Goal: Information Seeking & Learning: Find specific fact

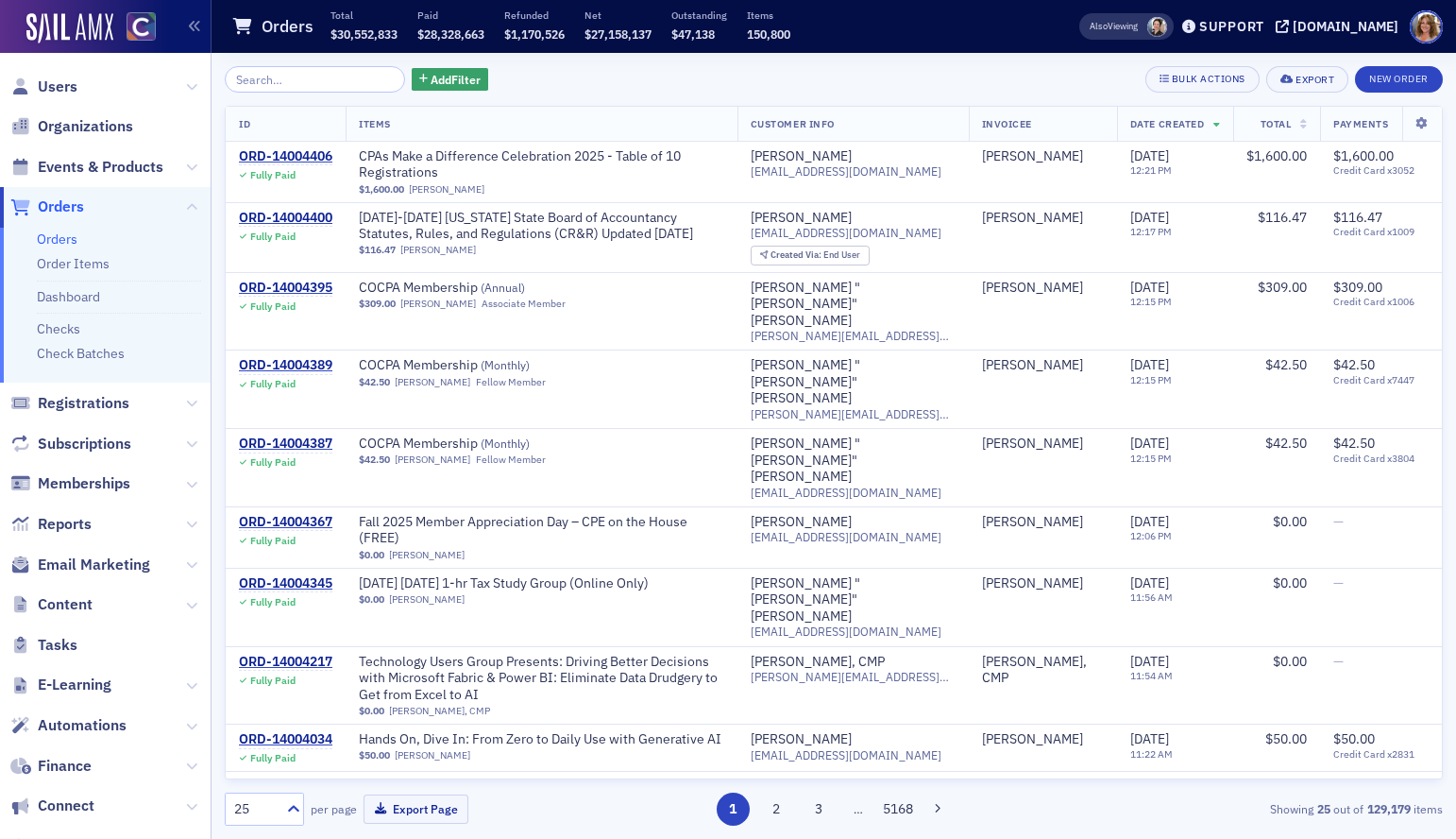
click at [287, 80] on input "search" at bounding box center [314, 80] width 180 height 27
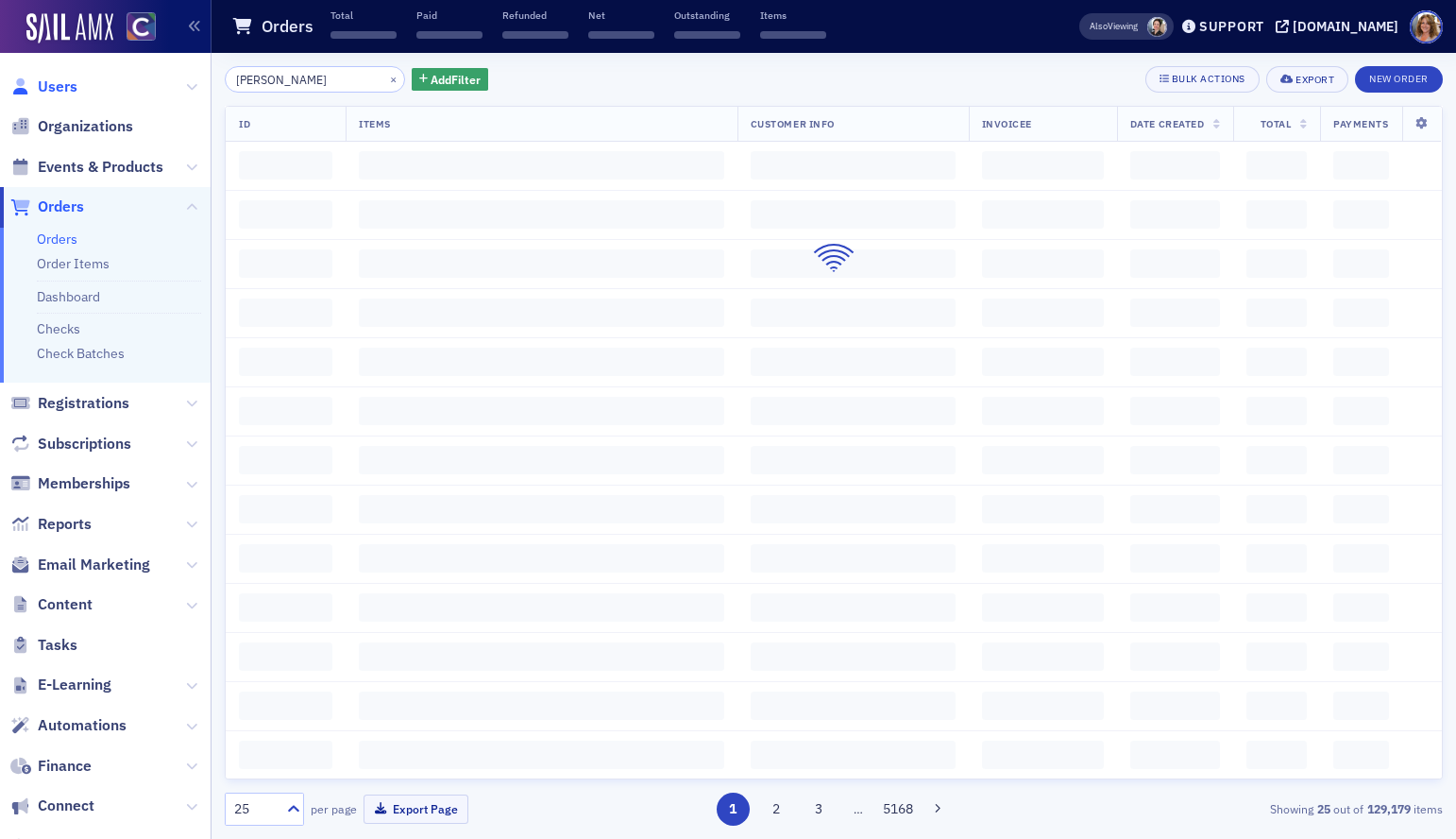
type input "[PERSON_NAME]"
click at [58, 82] on span "Users" at bounding box center [57, 87] width 39 height 21
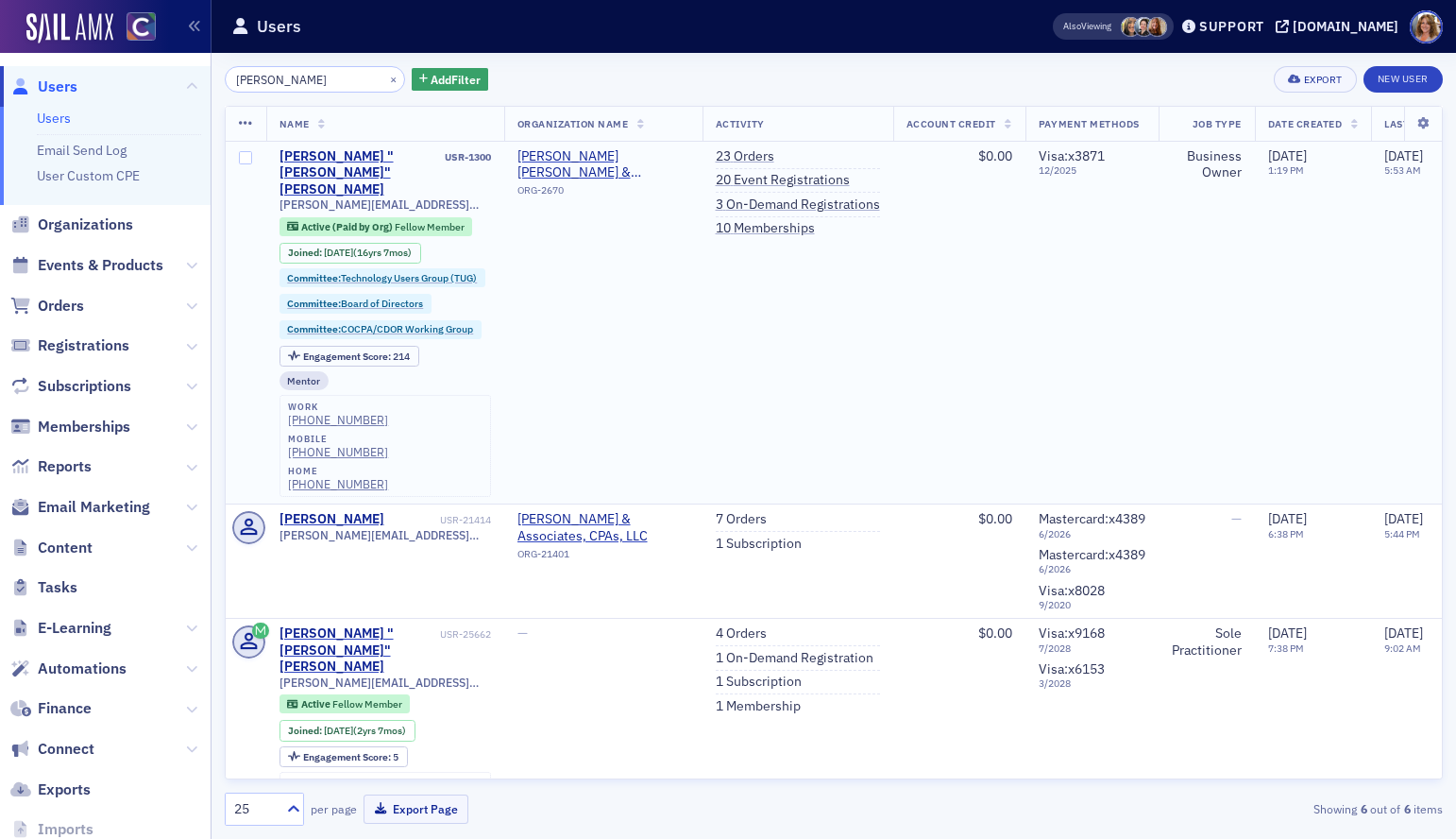
type input "[PERSON_NAME]"
drag, startPoint x: 411, startPoint y: 171, endPoint x: 276, endPoint y: 173, distance: 135.0
click at [276, 173] on td "[PERSON_NAME] "[PERSON_NAME]" [PERSON_NAME] USR-1300 [PERSON_NAME][EMAIL_ADDRES…" at bounding box center [385, 323] width 238 height 362
copy span "[PERSON_NAME][EMAIL_ADDRESS][DOMAIN_NAME]"
click at [385, 78] on button "×" at bounding box center [394, 79] width 17 height 17
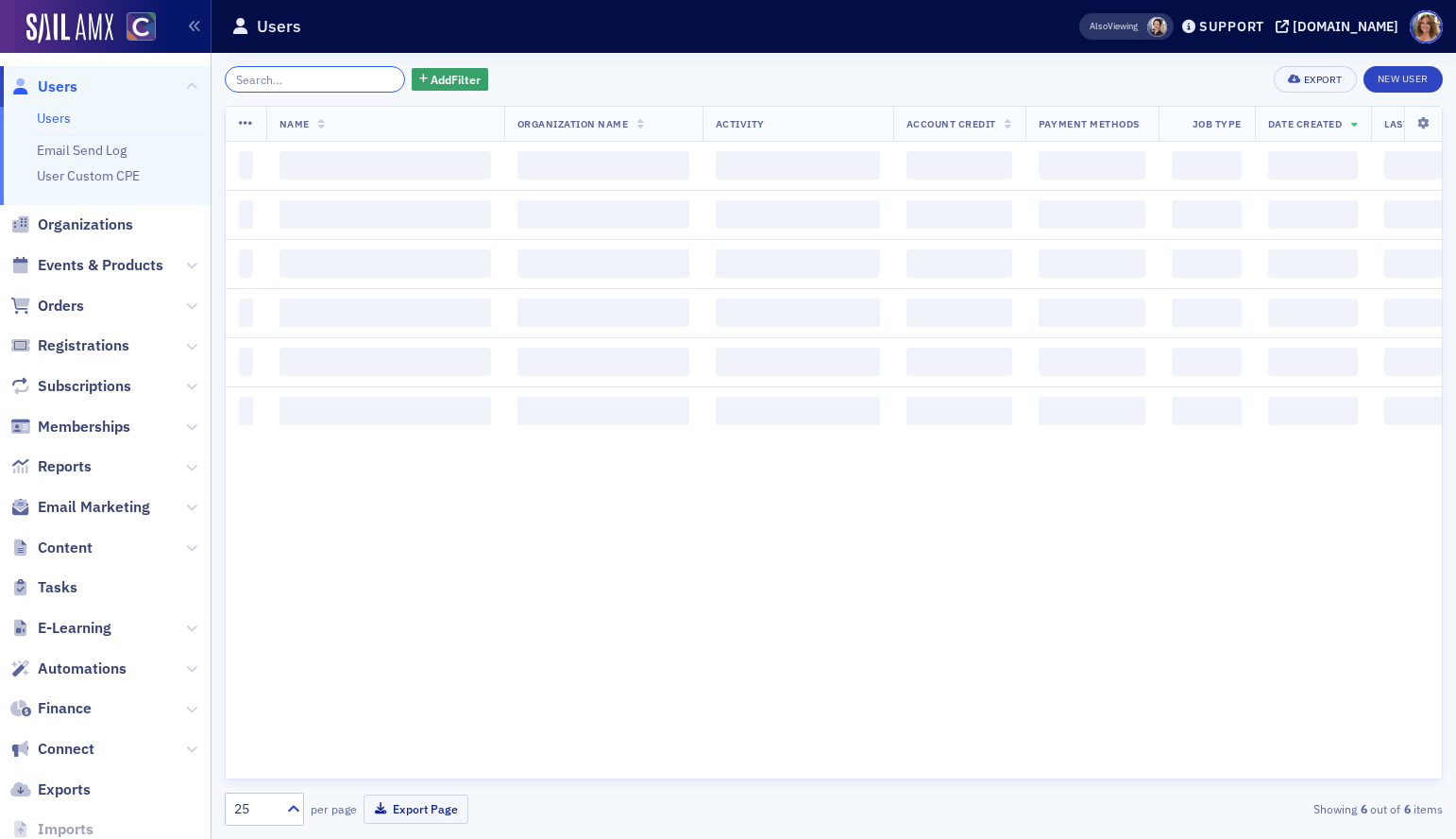
click at [332, 78] on input "search" at bounding box center [314, 80] width 180 height 27
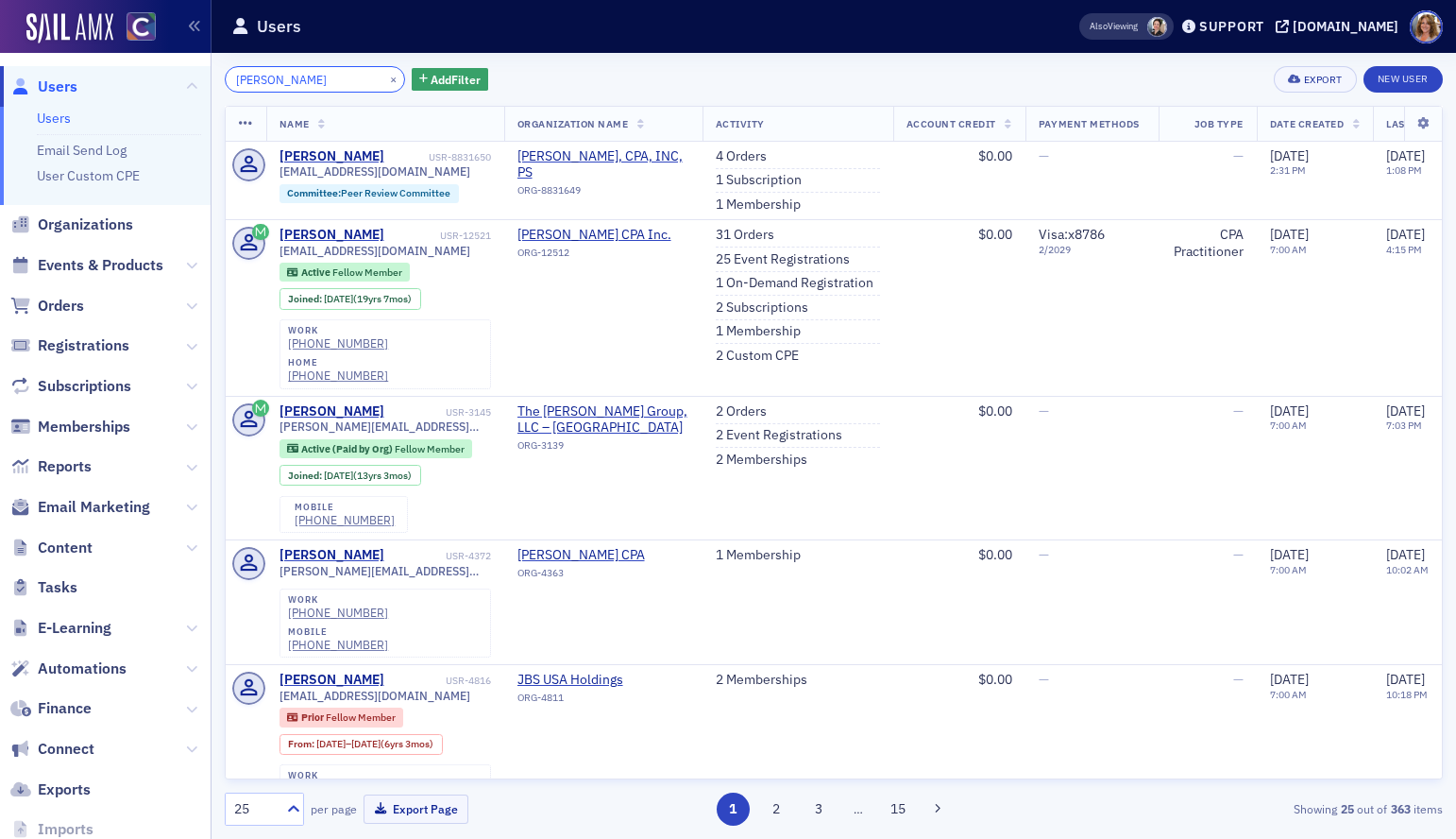
type input "[PERSON_NAME]"
drag, startPoint x: 368, startPoint y: 79, endPoint x: 338, endPoint y: 79, distance: 30.0
click at [385, 79] on button "×" at bounding box center [394, 79] width 17 height 17
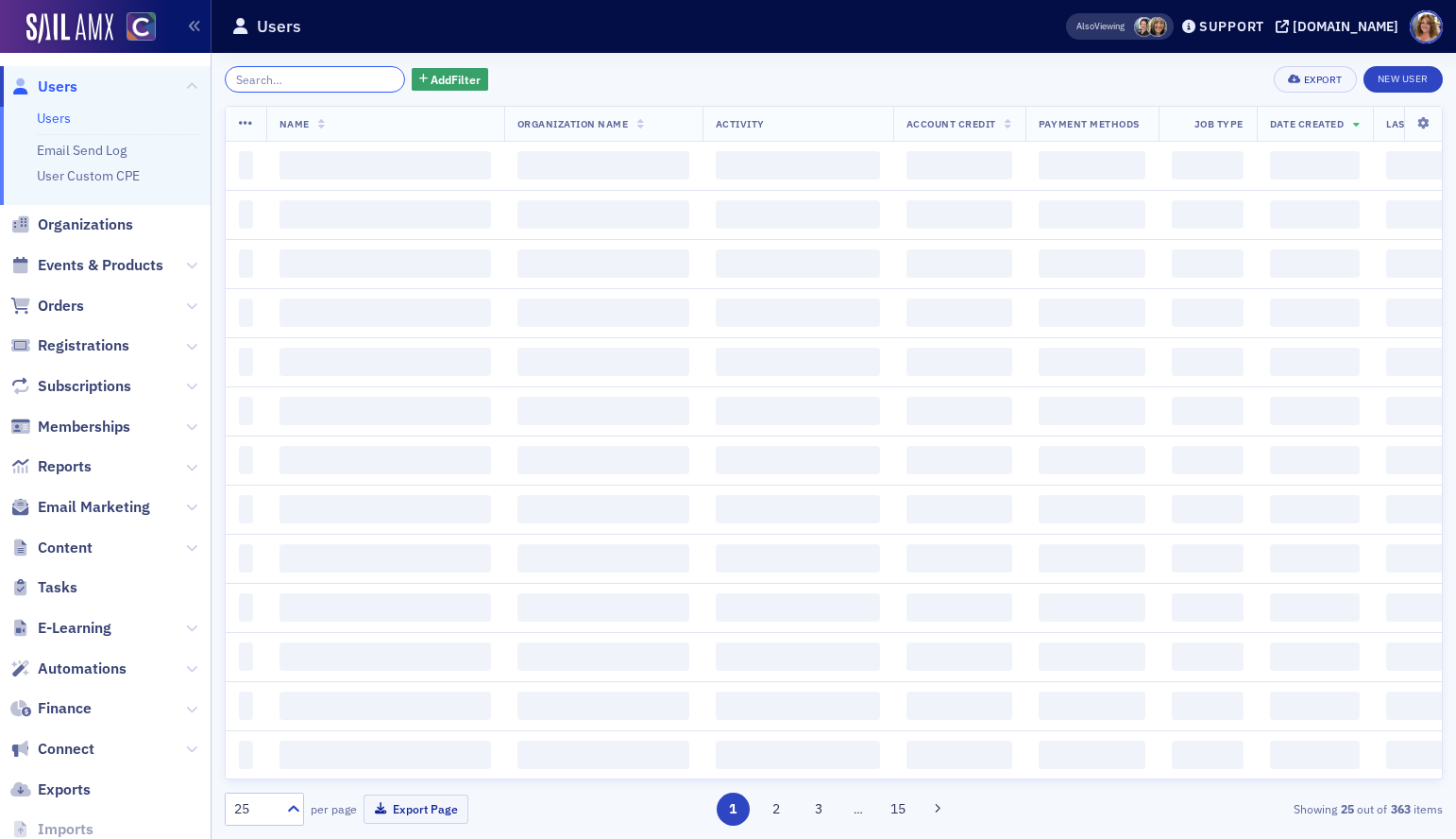
click at [338, 79] on input "search" at bounding box center [314, 80] width 180 height 27
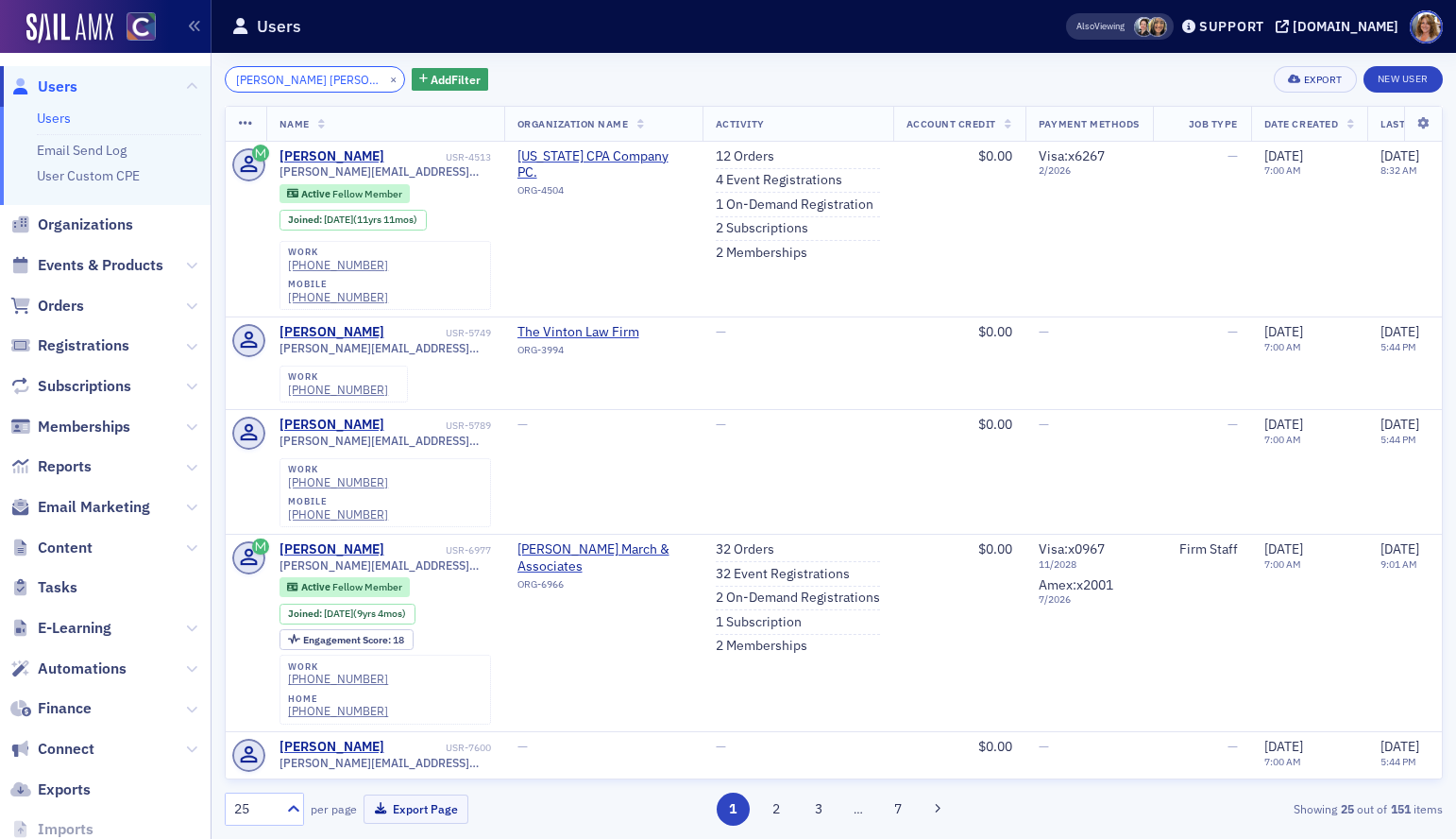
type input "[PERSON_NAME] [PERSON_NAME]"
click at [385, 74] on button "×" at bounding box center [394, 79] width 17 height 17
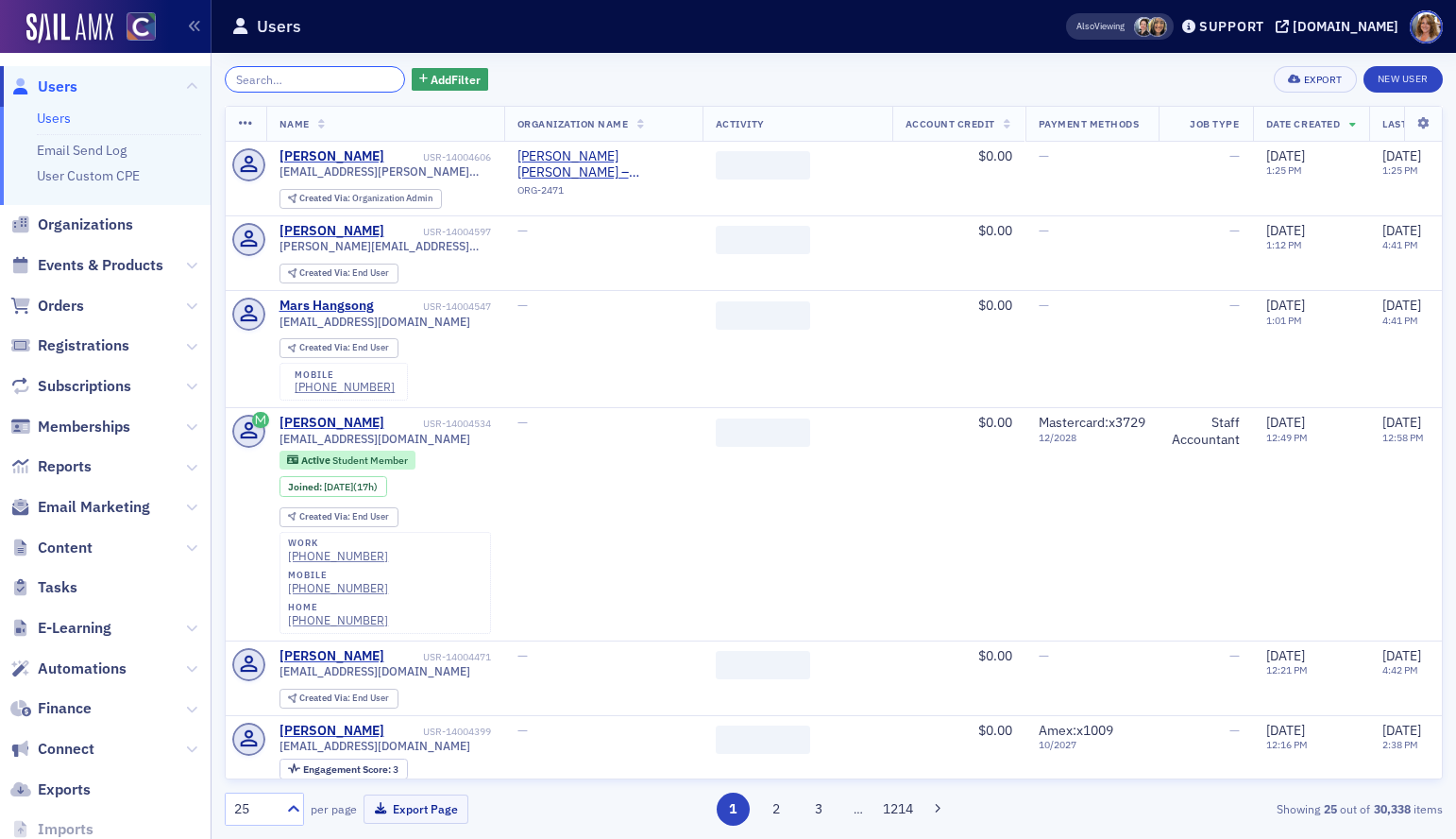
click at [326, 76] on input "search" at bounding box center [314, 80] width 180 height 27
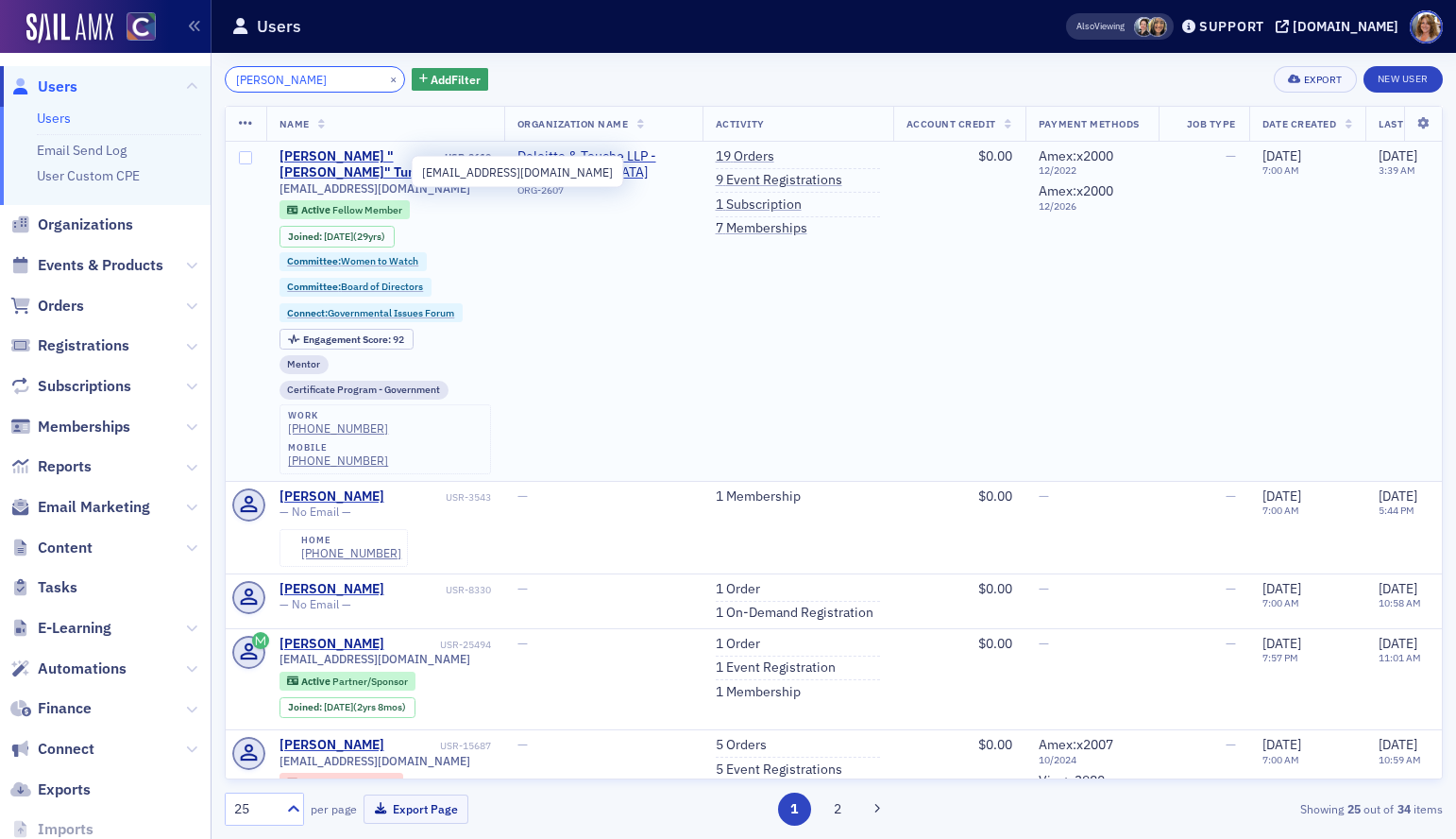
type input "[PERSON_NAME]"
drag, startPoint x: 393, startPoint y: 168, endPoint x: 278, endPoint y: 173, distance: 115.1
click at [278, 174] on td "[PERSON_NAME] "[PERSON_NAME]" Tune USR-2610 [EMAIL_ADDRESS][DOMAIN_NAME] Active…" at bounding box center [385, 312] width 238 height 340
copy span "[EMAIL_ADDRESS][DOMAIN_NAME]"
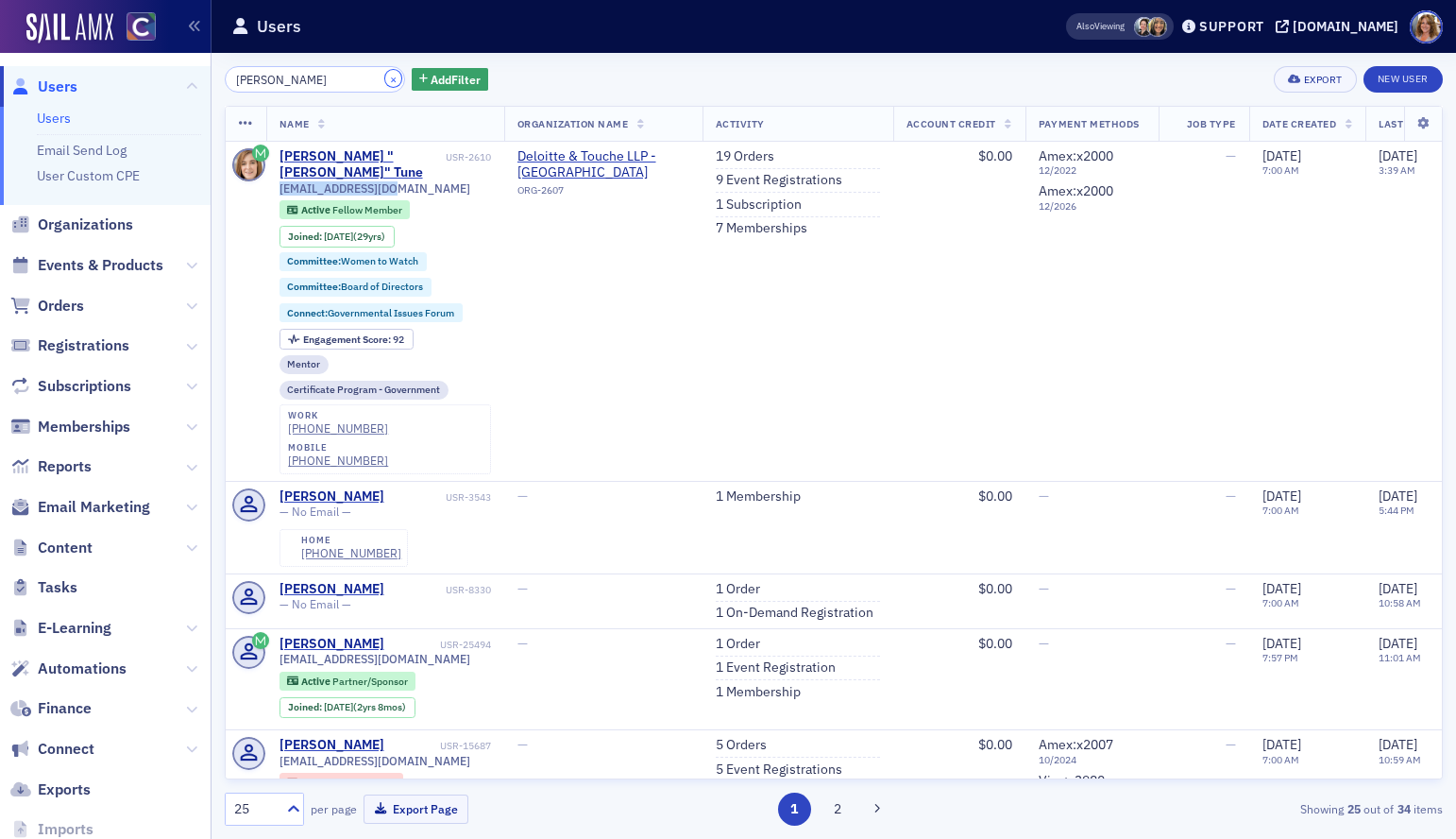
click at [385, 76] on button "×" at bounding box center [394, 79] width 17 height 17
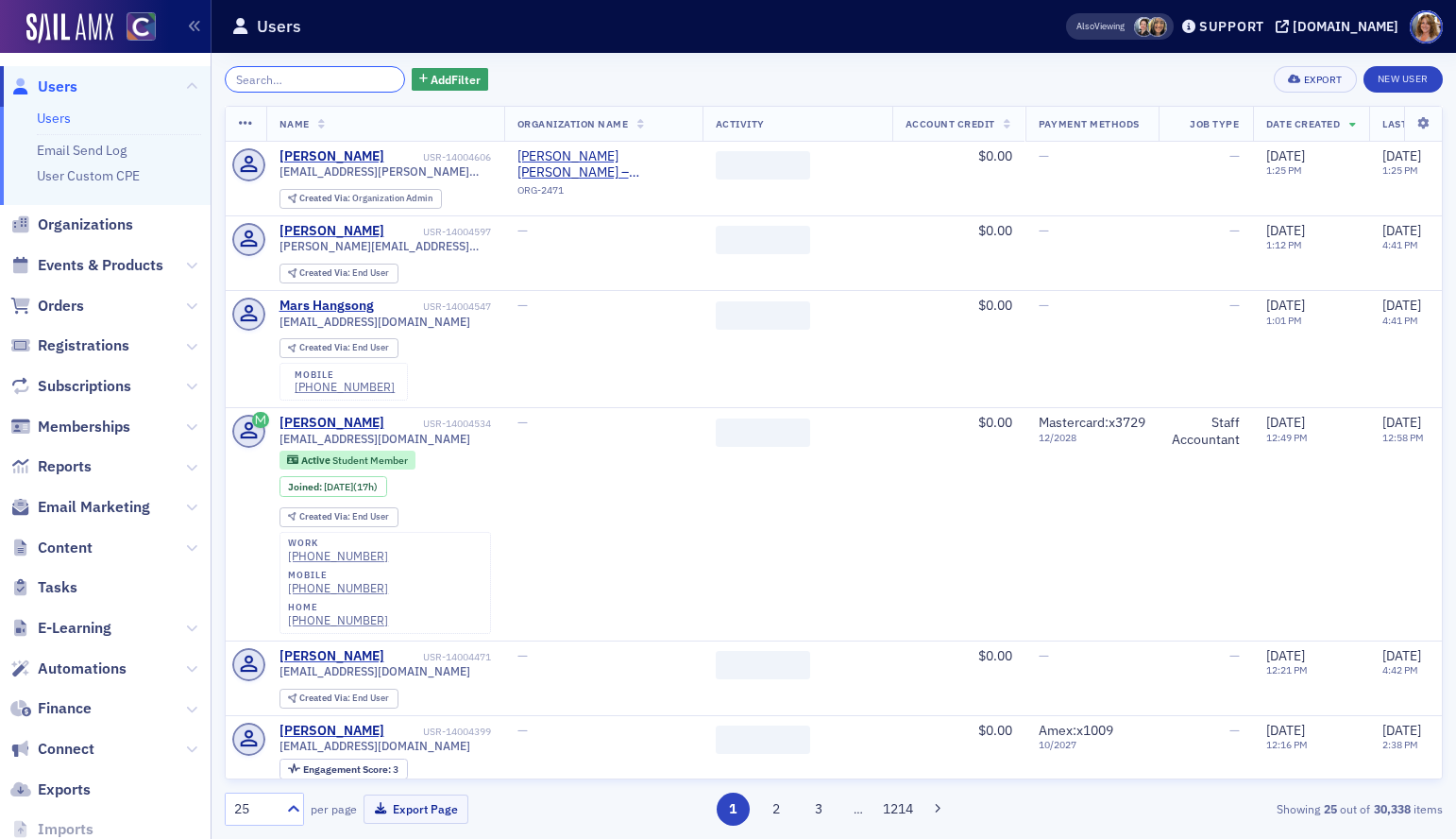
click at [350, 76] on input "search" at bounding box center [314, 80] width 180 height 27
paste input "[EMAIL_ADDRESS][DOMAIN_NAME]"
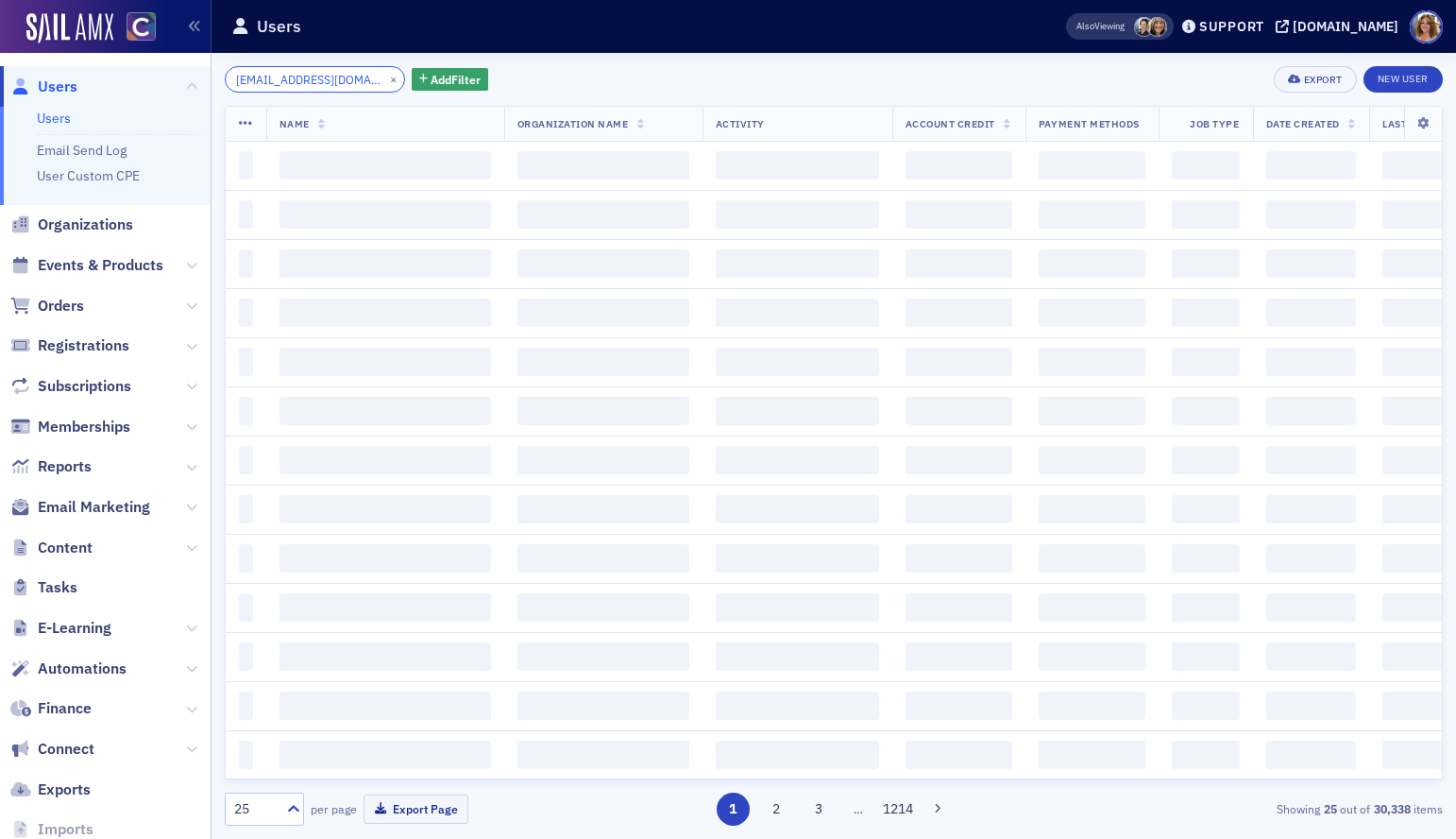
scroll to position [0, 53]
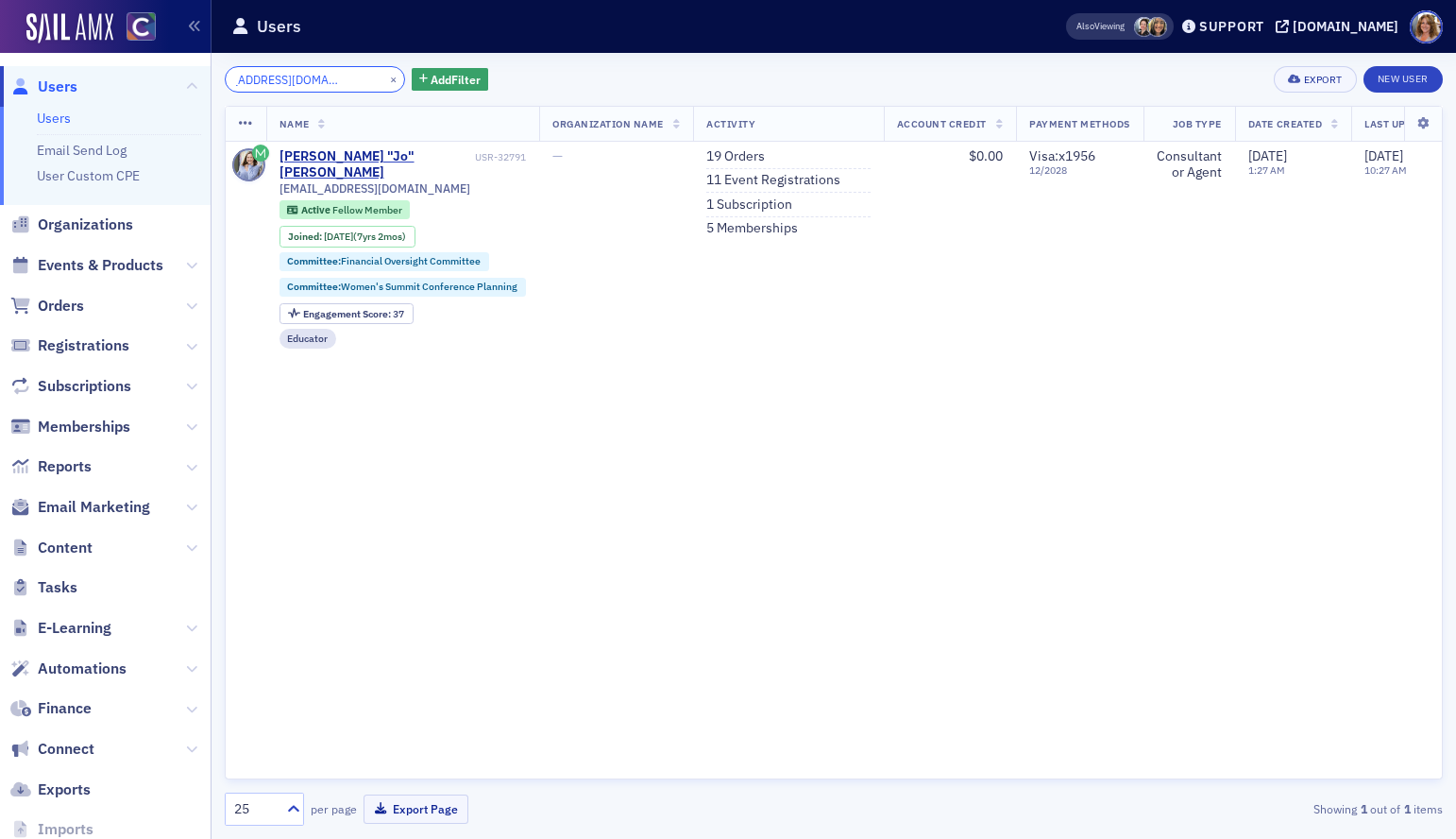
type input "[EMAIL_ADDRESS][DOMAIN_NAME]"
